Goal: Find specific page/section: Find specific page/section

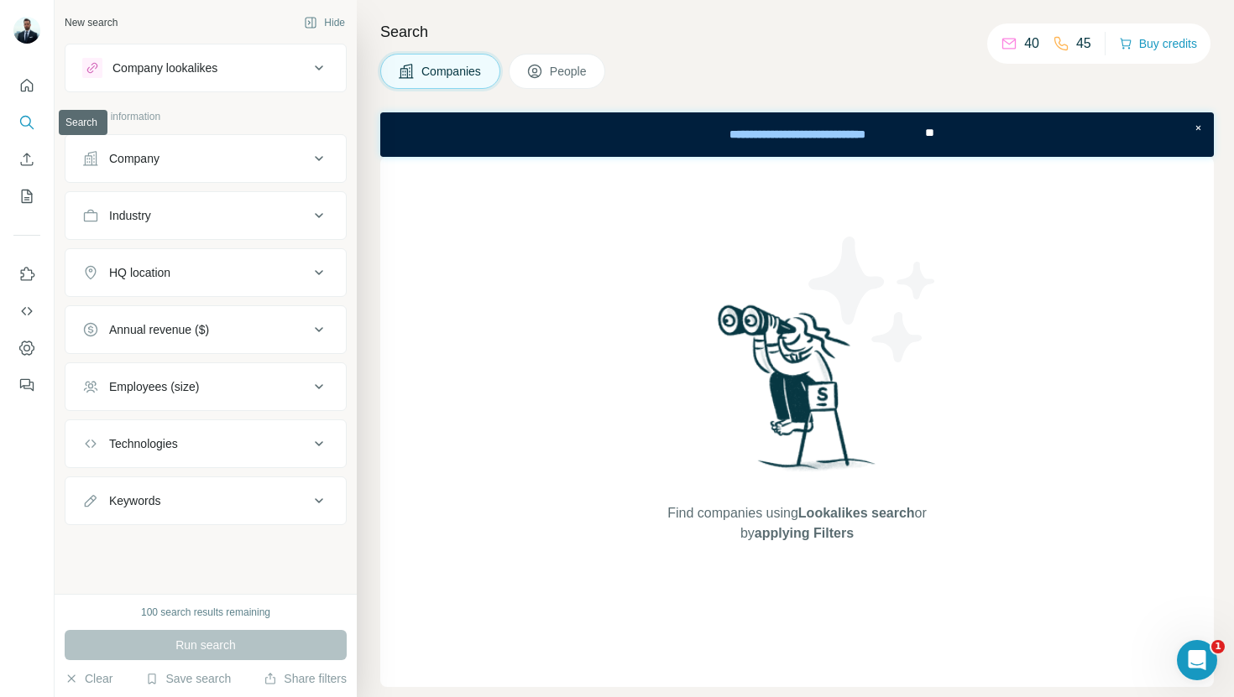
click at [28, 121] on icon "Search" at bounding box center [26, 122] width 17 height 17
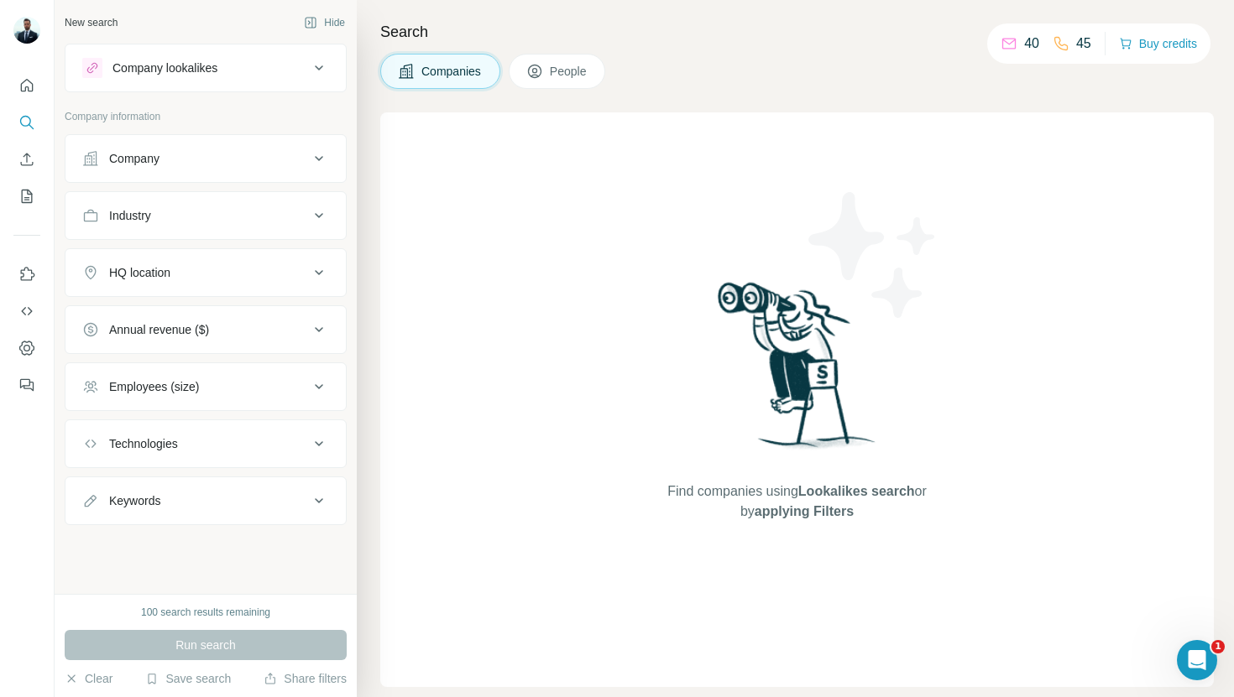
click at [580, 69] on span "People" at bounding box center [569, 71] width 39 height 17
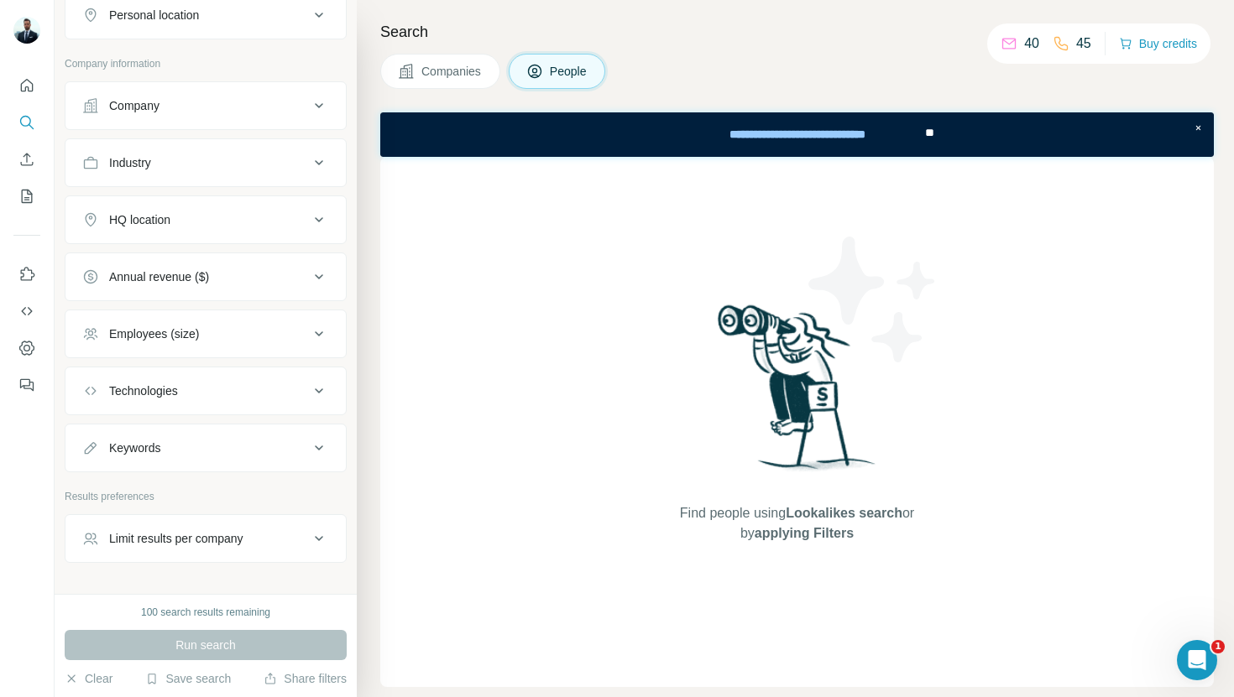
scroll to position [361, 0]
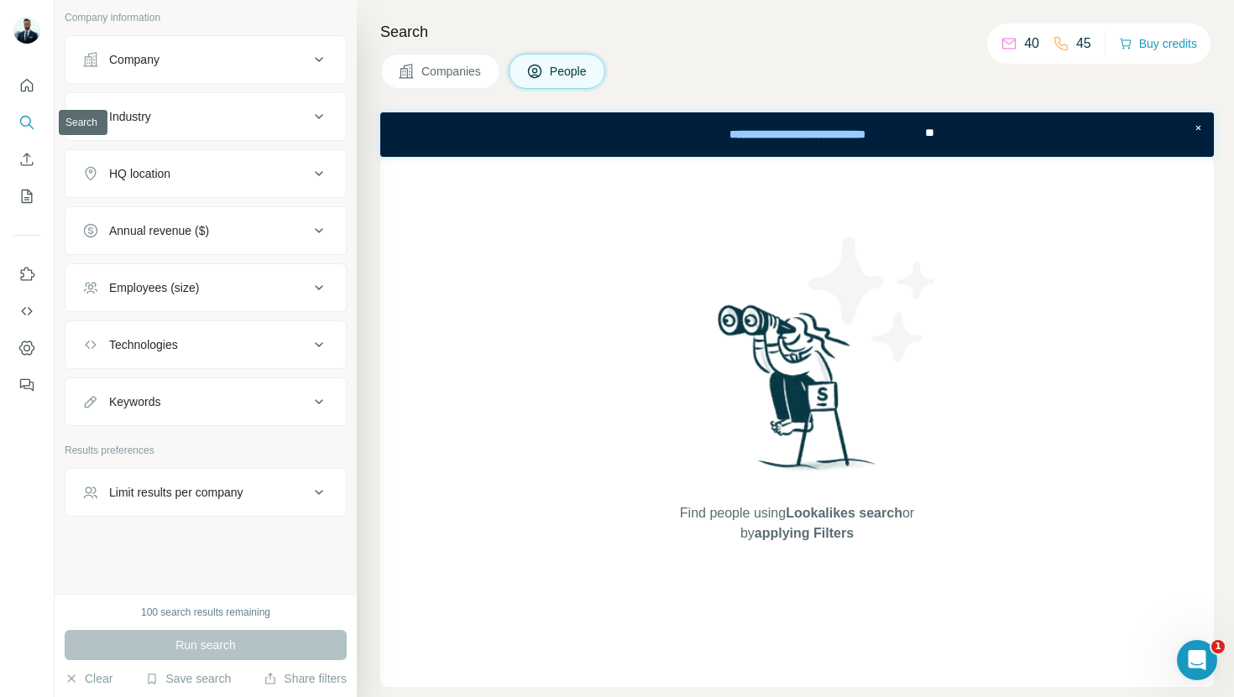
click at [29, 123] on icon "Search" at bounding box center [25, 121] width 11 height 11
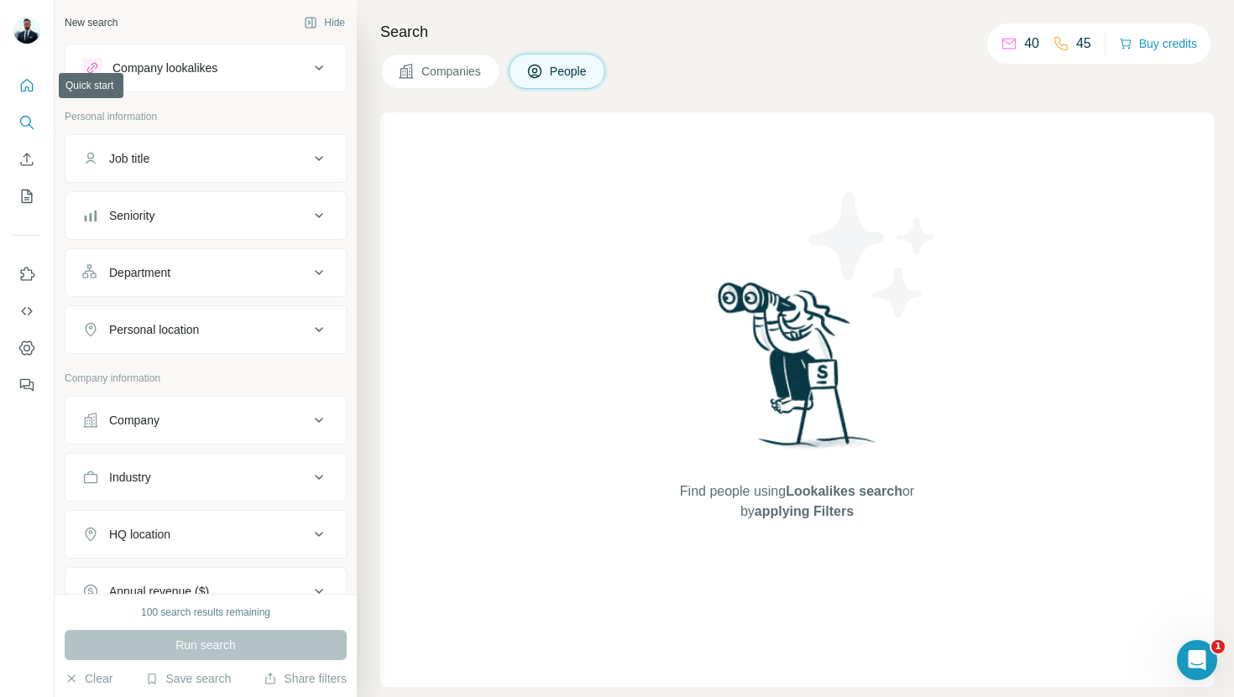
click at [29, 91] on icon "Quick start" at bounding box center [27, 85] width 13 height 13
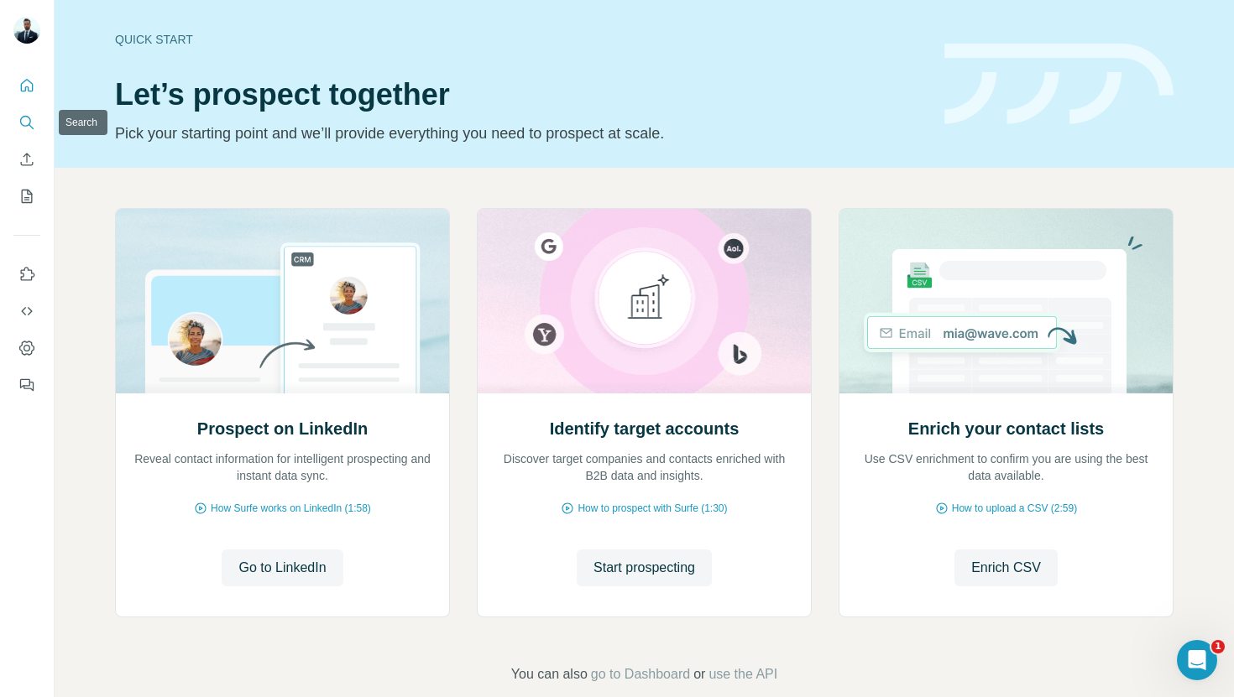
click at [24, 127] on icon "Search" at bounding box center [26, 122] width 17 height 17
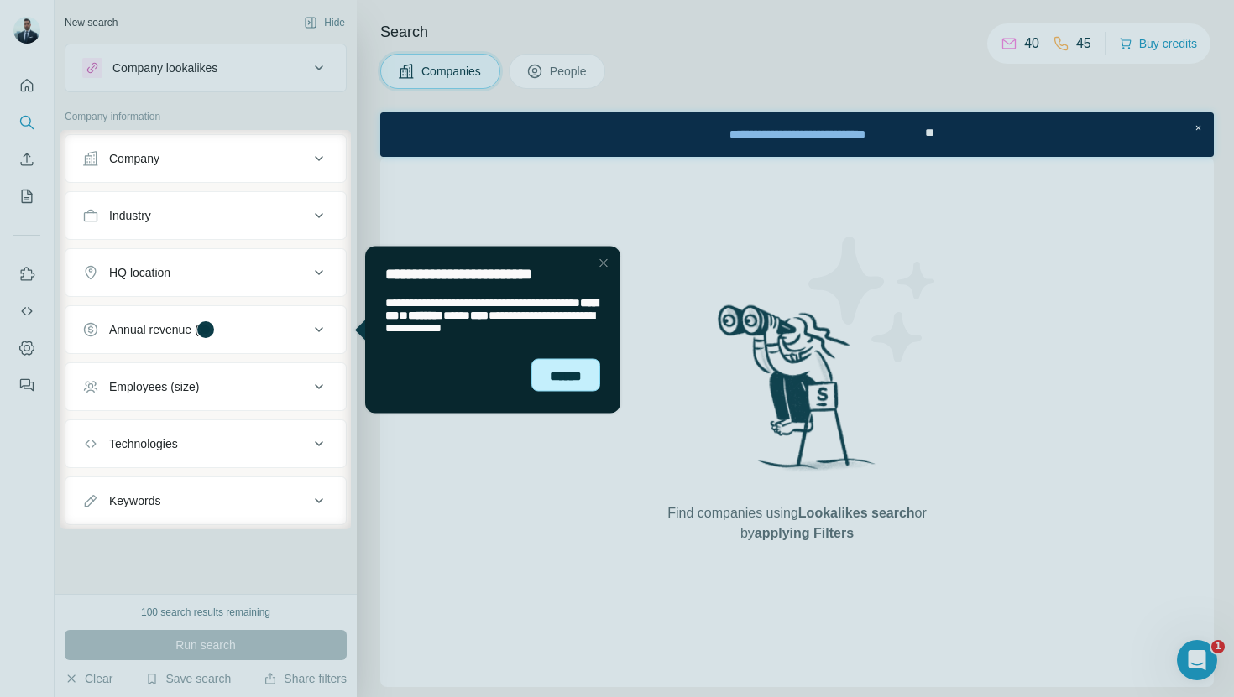
click at [553, 377] on div "******" at bounding box center [565, 375] width 69 height 34
